Goal: Obtain resource: Obtain resource

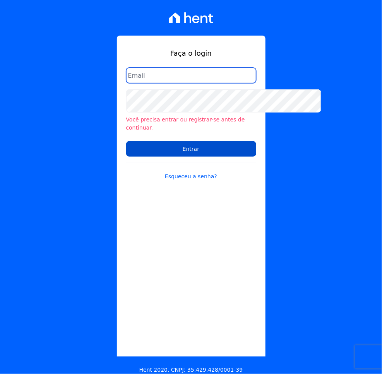
type input "silmara.freire@twtgrupo.com"
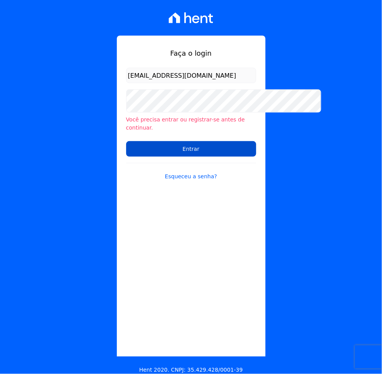
click at [209, 157] on input "Entrar" at bounding box center [191, 148] width 130 height 15
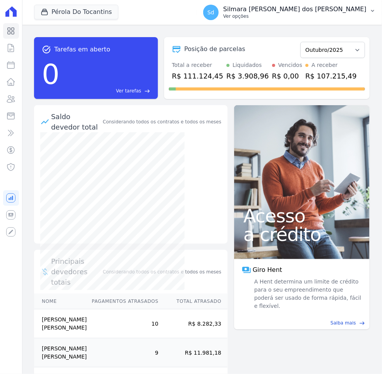
click at [357, 13] on p "Silmara [PERSON_NAME] dos [PERSON_NAME]" at bounding box center [294, 9] width 143 height 8
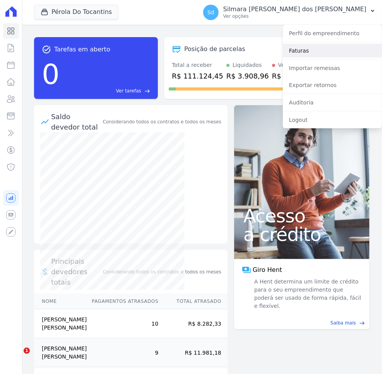
click at [283, 58] on link "Faturas" at bounding box center [332, 51] width 99 height 14
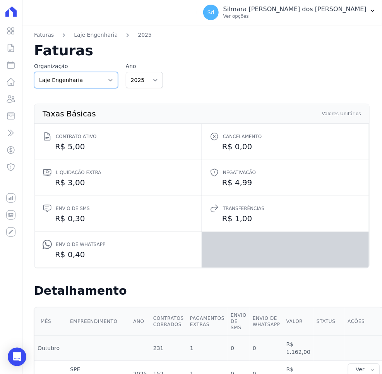
click at [118, 88] on select "Laje Engenharia" at bounding box center [76, 80] width 84 height 16
click at [266, 88] on div "Organização Laje Engenharia Ano 2025 2024 2023 2022" at bounding box center [202, 75] width 336 height 26
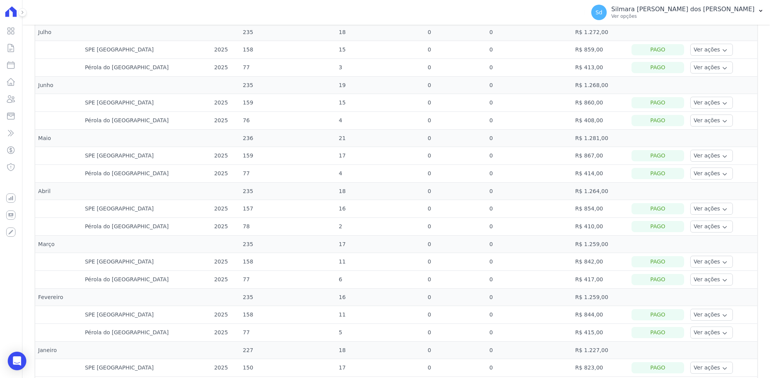
scroll to position [339, 0]
click at [382, 19] on button "Ver ações" at bounding box center [712, 13] width 43 height 12
click at [382, 38] on link "Ver boleto" at bounding box center [722, 34] width 57 height 8
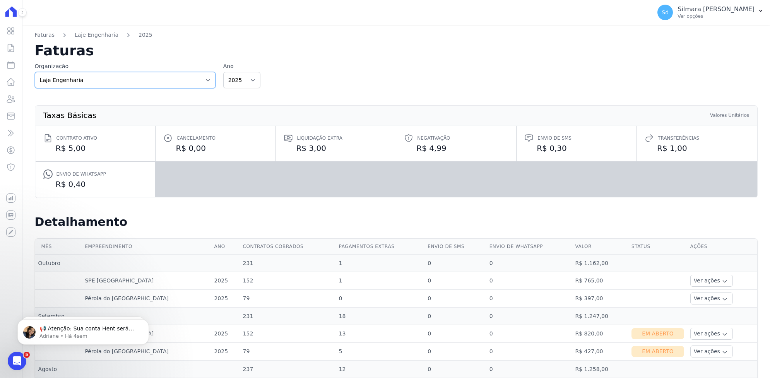
drag, startPoint x: 175, startPoint y: 128, endPoint x: 168, endPoint y: 133, distance: 8.0
click at [175, 88] on select "Laje Engenharia" at bounding box center [125, 80] width 181 height 16
click at [405, 88] on div "Organização Laje Engenharia Ano 2025 2024 2023 2022" at bounding box center [396, 75] width 723 height 26
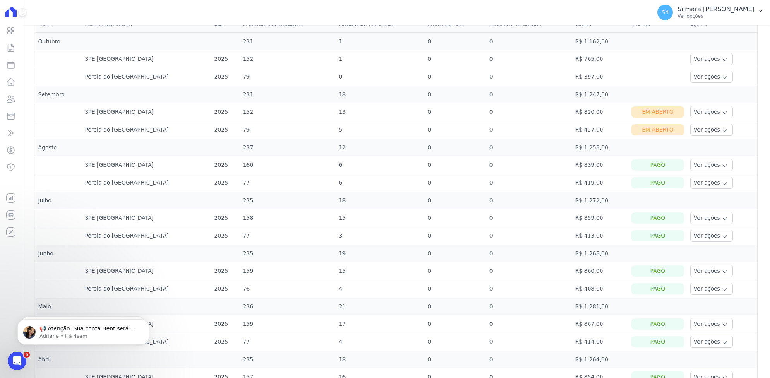
scroll to position [242, 0]
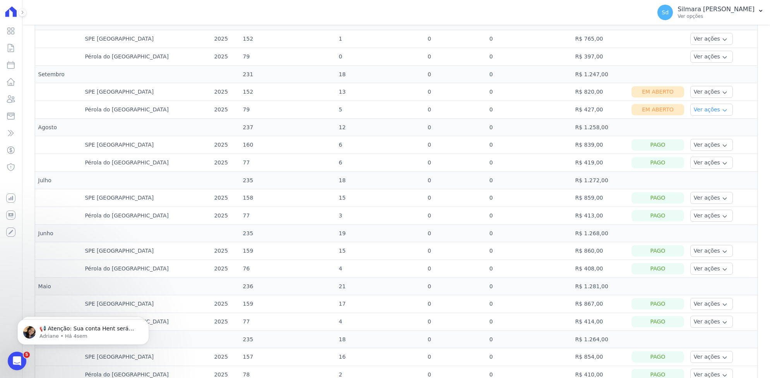
click at [691, 116] on button "Ver ações" at bounding box center [712, 110] width 43 height 12
click at [697, 145] on link "Nota fiscal eletrônica" at bounding box center [722, 141] width 57 height 8
click at [678, 19] on p "Ver opções" at bounding box center [716, 16] width 77 height 6
click at [671, 58] on link "Faturas" at bounding box center [720, 51] width 99 height 14
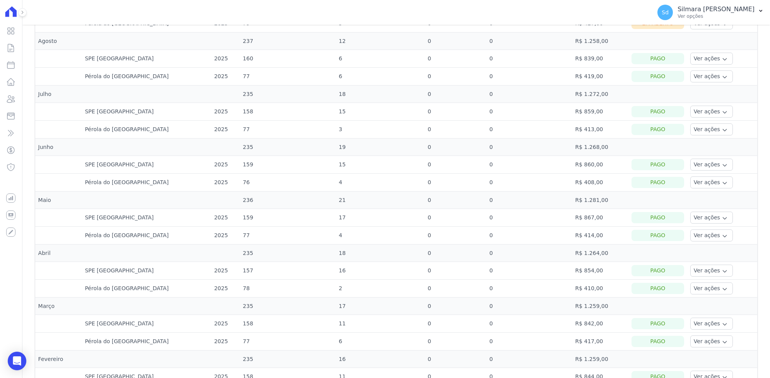
scroll to position [484, 0]
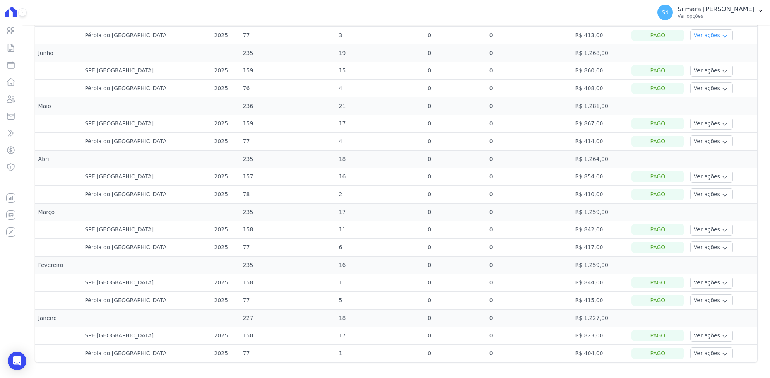
click at [693, 41] on button "Ver ações" at bounding box center [712, 35] width 43 height 12
click at [697, 61] on link "Ver boleto" at bounding box center [722, 57] width 57 height 8
click at [694, 70] on link "Nota fiscal eletrônica" at bounding box center [722, 66] width 57 height 8
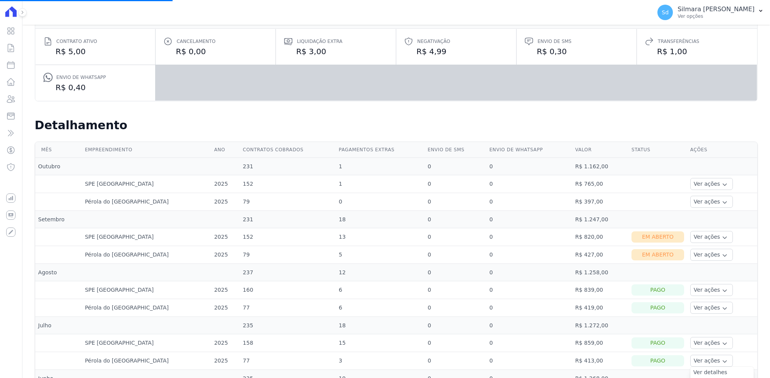
scroll to position [0, 0]
